Goal: Find specific page/section

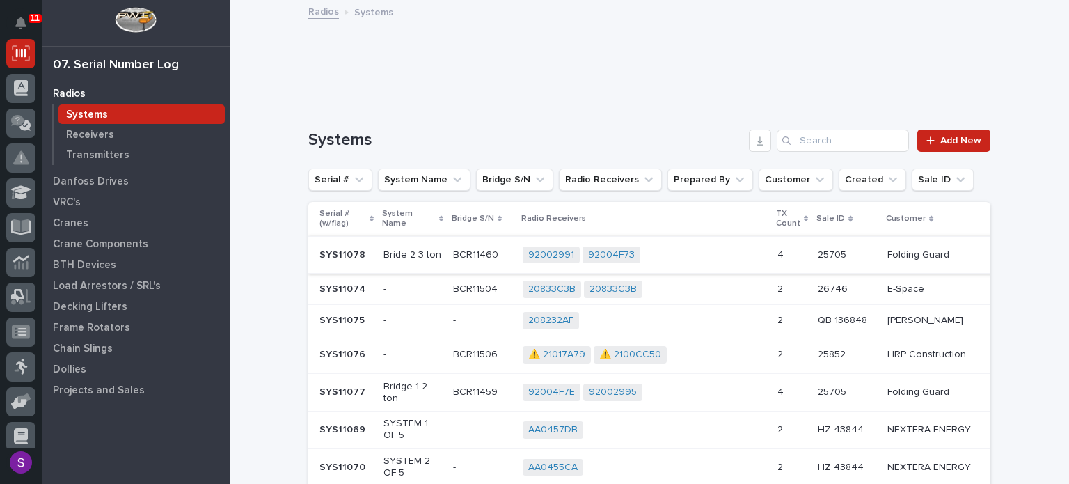
scroll to position [70, 0]
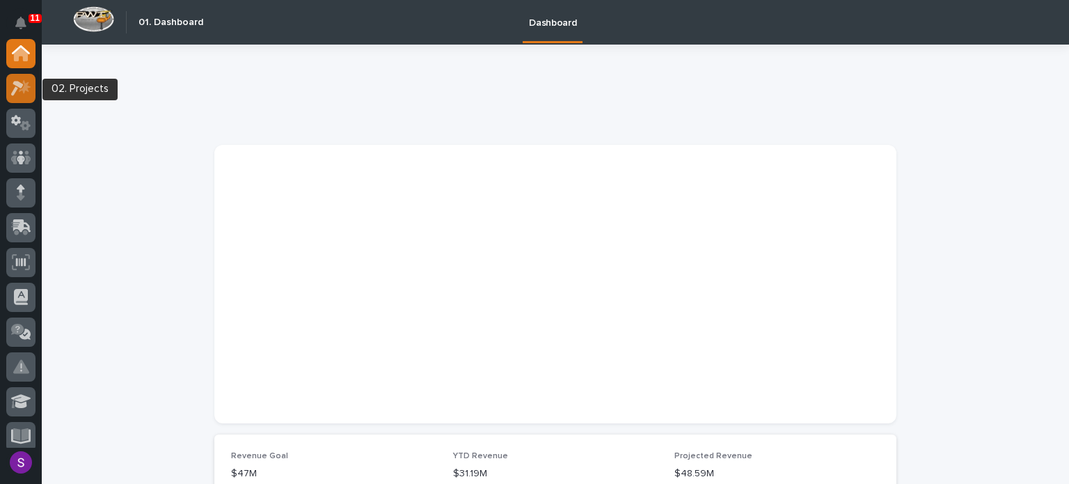
click at [22, 86] on icon at bounding box center [21, 88] width 20 height 16
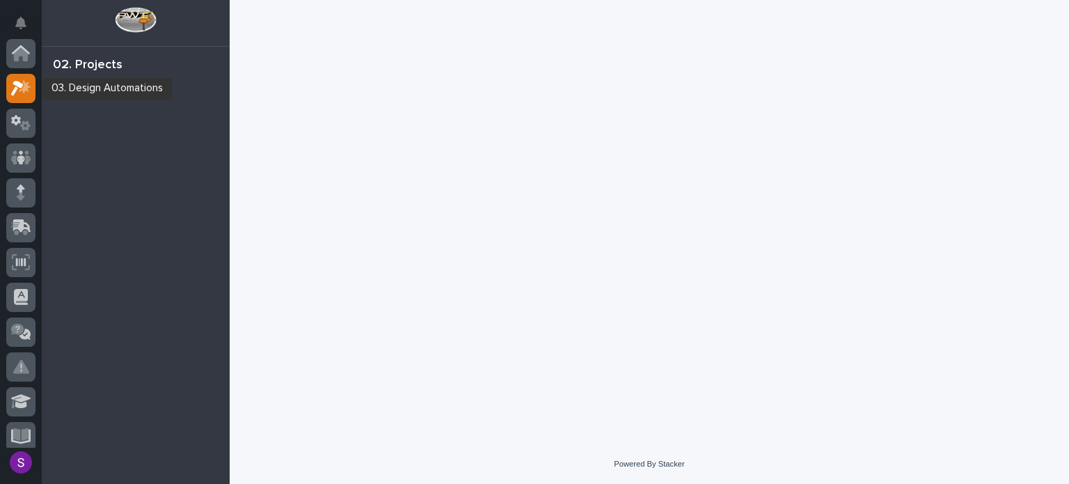
scroll to position [35, 0]
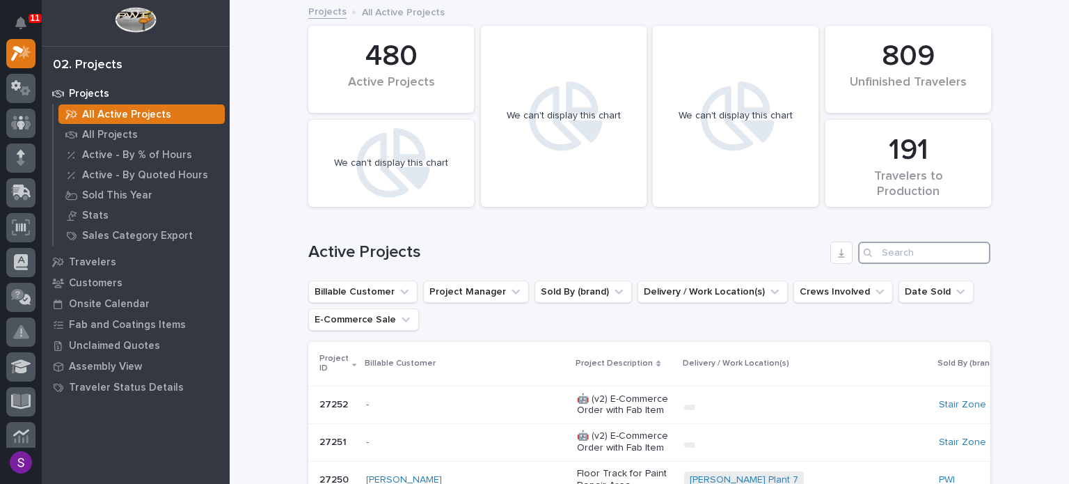
click at [891, 250] on input "Search" at bounding box center [924, 253] width 132 height 22
paste input "25487"
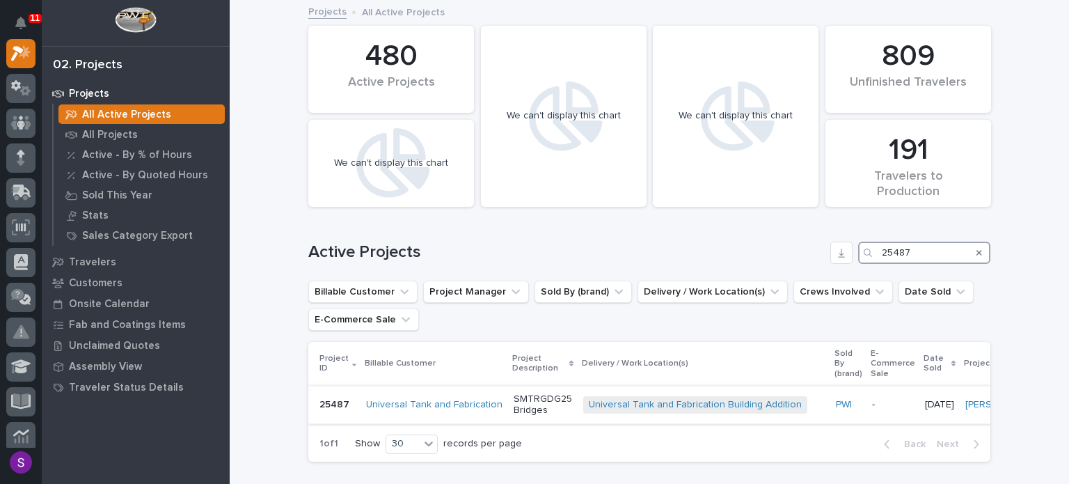
type input "25487"
click at [540, 409] on p "SMTRGDG25 Bridges" at bounding box center [543, 405] width 58 height 24
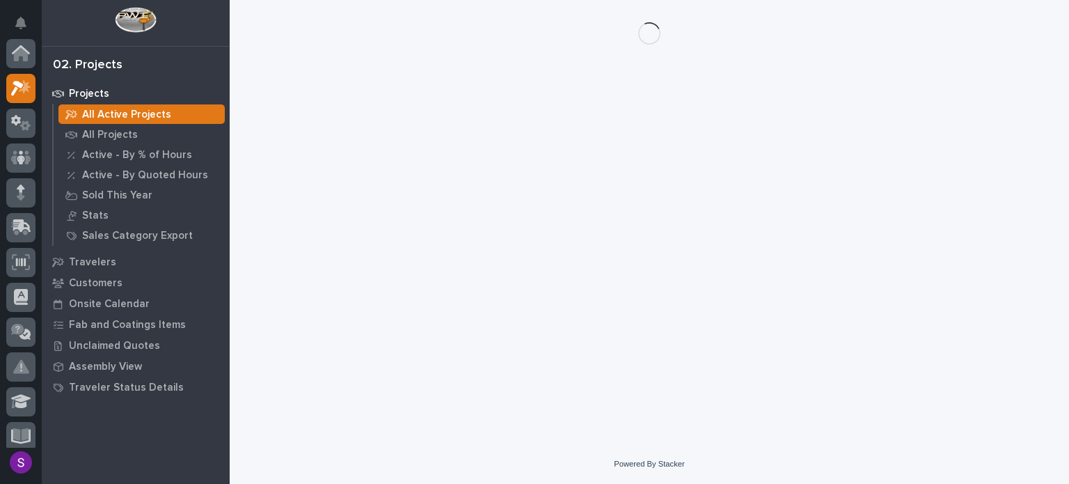
scroll to position [35, 0]
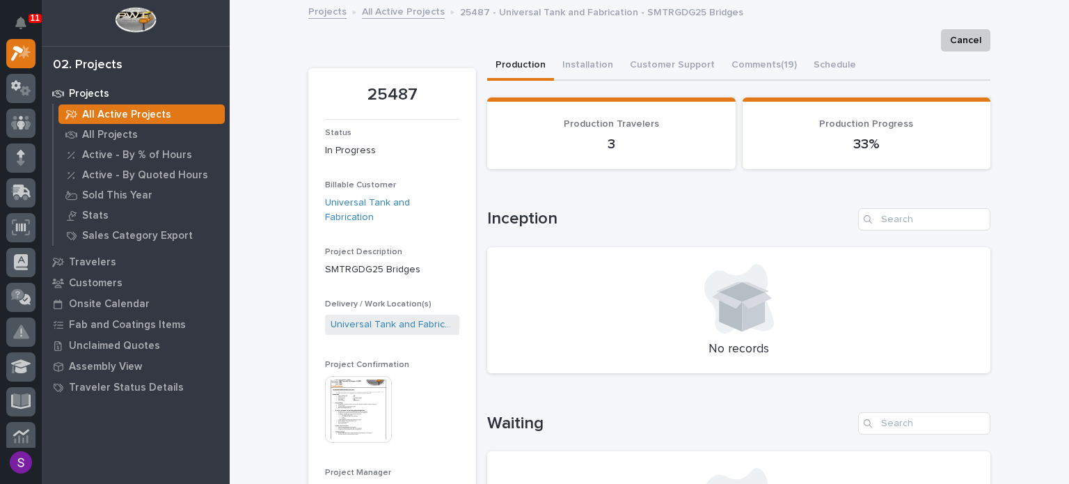
click at [345, 386] on img at bounding box center [358, 409] width 67 height 67
